Goal: Task Accomplishment & Management: Manage account settings

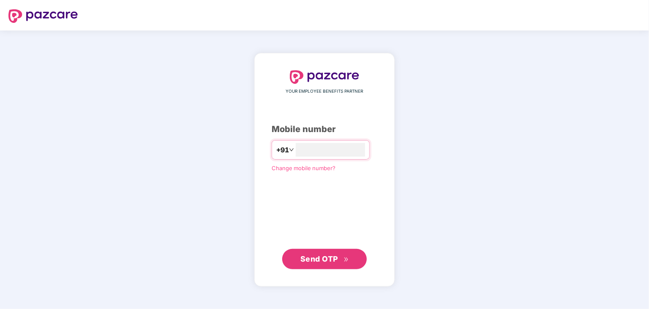
type input "**********"
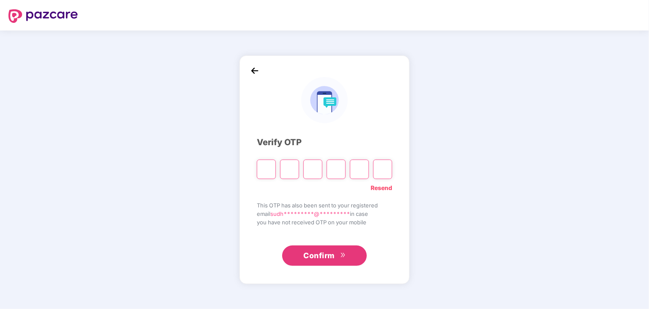
type input "*"
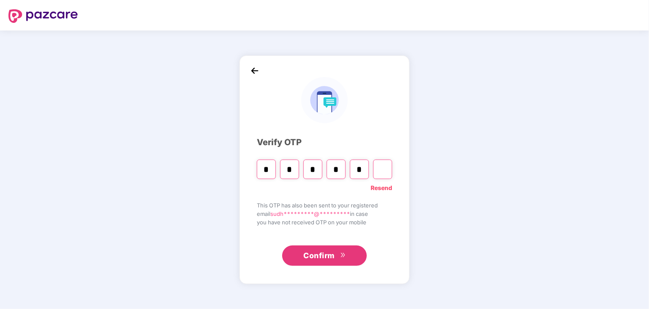
type input "*"
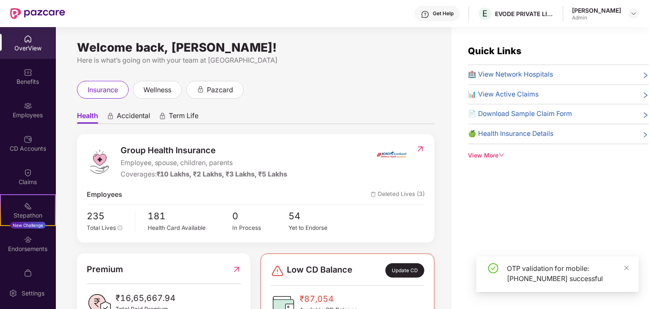
click at [30, 104] on img at bounding box center [28, 106] width 8 height 8
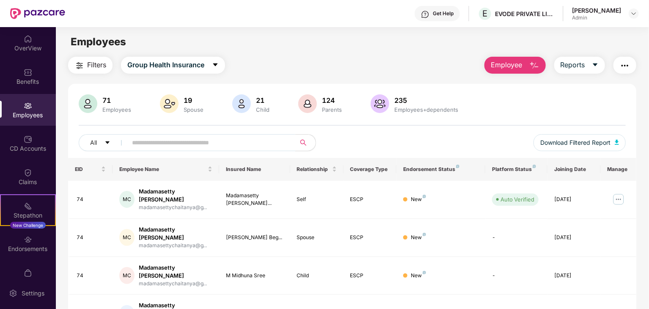
click at [187, 139] on input "text" at bounding box center [208, 142] width 152 height 13
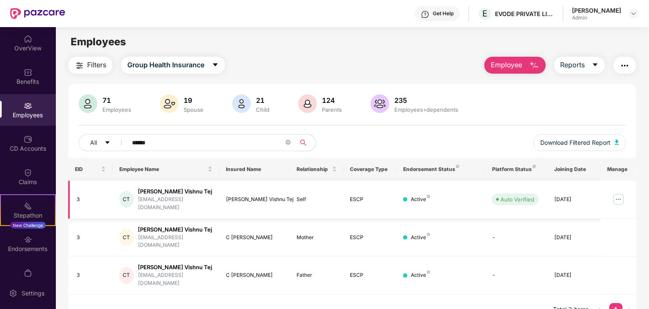
type input "******"
click at [191, 200] on div "cjvishnutej@gmail.com" at bounding box center [175, 203] width 74 height 16
click at [617, 198] on img at bounding box center [619, 199] width 14 height 14
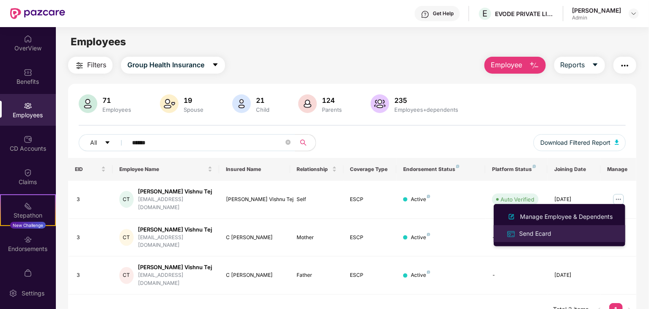
click at [525, 236] on div "Send Ecard" at bounding box center [535, 233] width 36 height 9
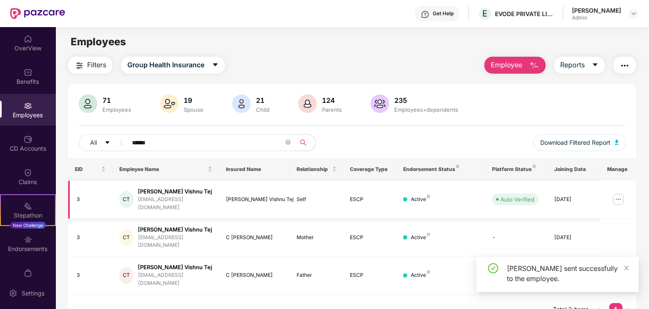
click at [621, 192] on img at bounding box center [619, 199] width 14 height 14
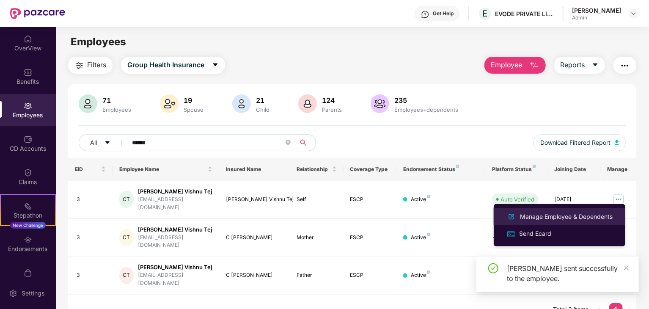
click at [542, 216] on div "Manage Employee & Dependents" at bounding box center [566, 216] width 96 height 9
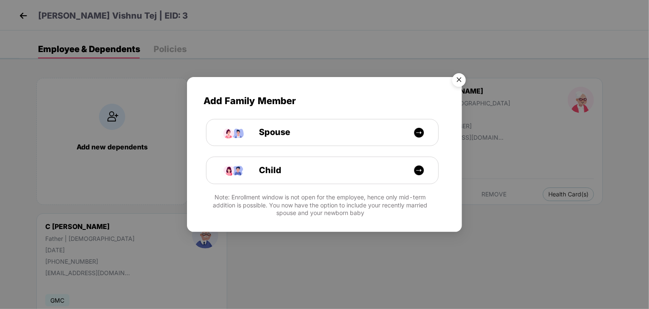
click at [465, 85] on img "Close" at bounding box center [459, 81] width 24 height 24
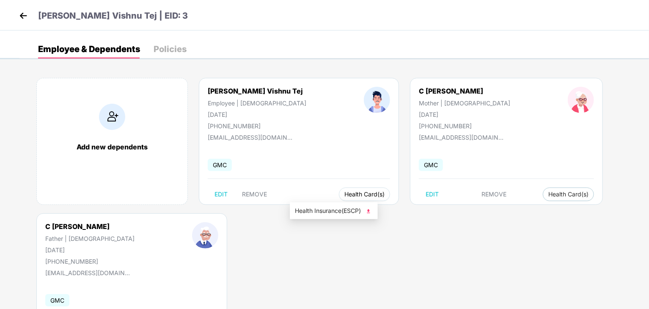
click at [339, 189] on button "Health Card(s)" at bounding box center [364, 194] width 51 height 14
click at [370, 209] on img at bounding box center [368, 211] width 8 height 8
